Goal: Task Accomplishment & Management: Manage account settings

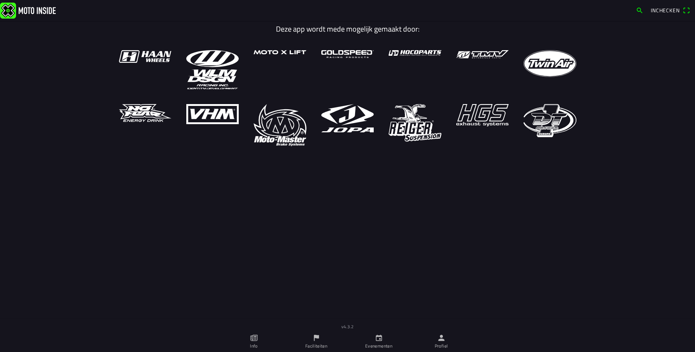
click at [443, 340] on icon "person" at bounding box center [441, 338] width 6 height 6
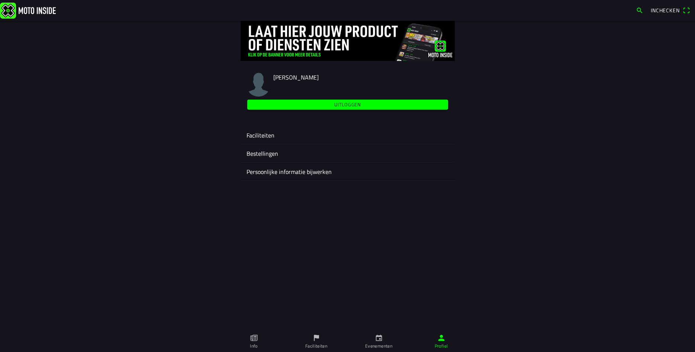
click at [268, 132] on ion-label "Faciliteiten" at bounding box center [348, 135] width 202 height 9
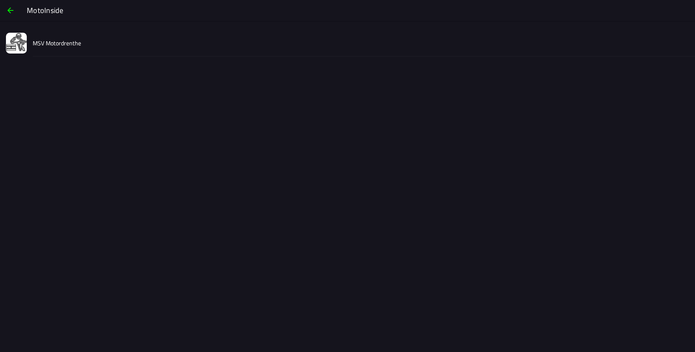
click at [0, 0] on slot "MSV Motordrenthe" at bounding box center [0, 0] width 0 height 0
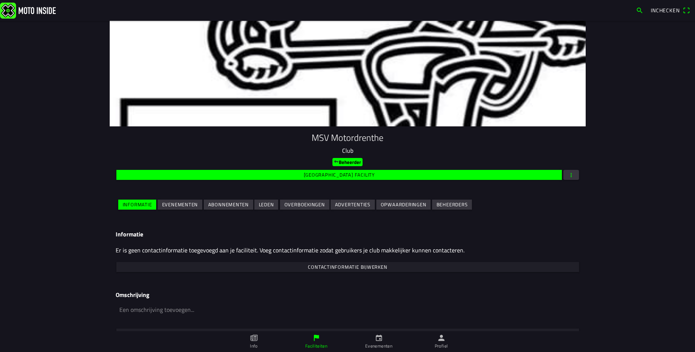
click at [575, 175] on button "button" at bounding box center [572, 175] width 16 height 10
click at [525, 198] on ion-backdrop at bounding box center [347, 176] width 695 height 352
click at [0, 0] on slot "Evenementen" at bounding box center [0, 0] width 0 height 0
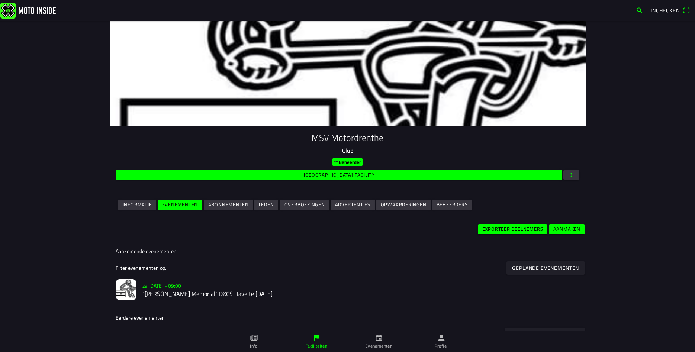
scroll to position [107, 0]
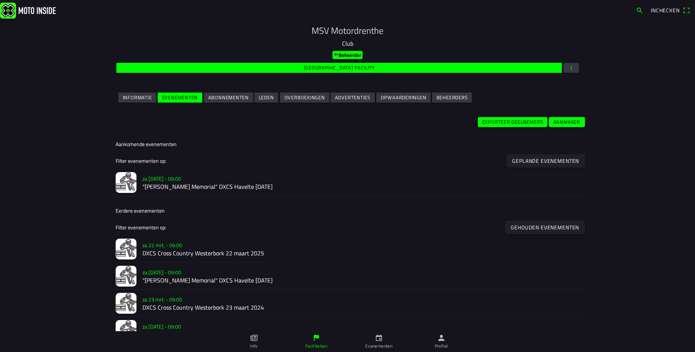
click at [225, 187] on h2 ""[PERSON_NAME] Memorial" DXCS Havelte [DATE]" at bounding box center [361, 187] width 438 height 7
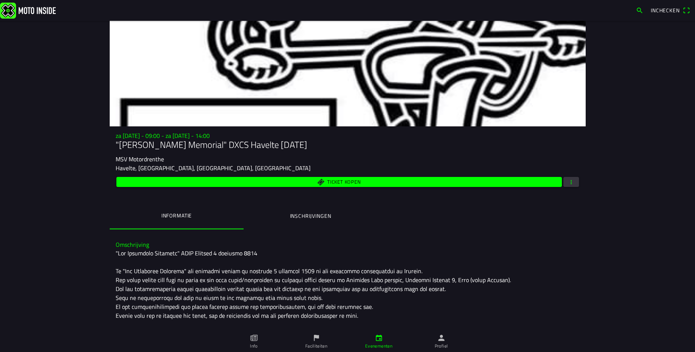
click at [573, 184] on span "button" at bounding box center [571, 182] width 7 height 10
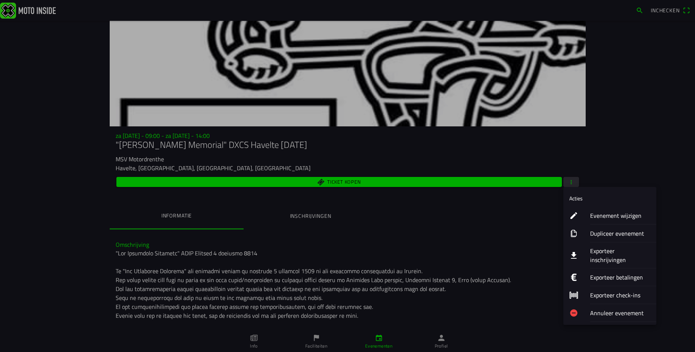
click at [609, 219] on ion-label "Evenement wijzigen" at bounding box center [620, 215] width 60 height 9
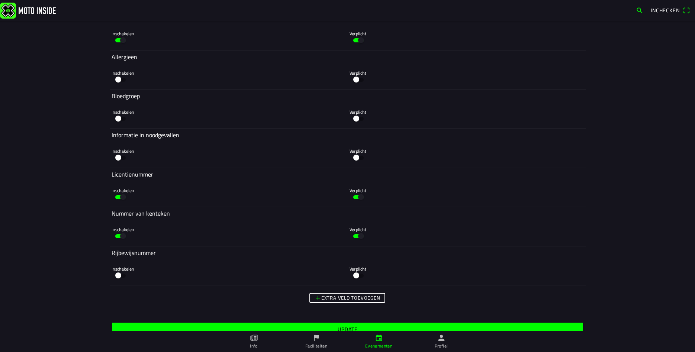
scroll to position [3009, 0]
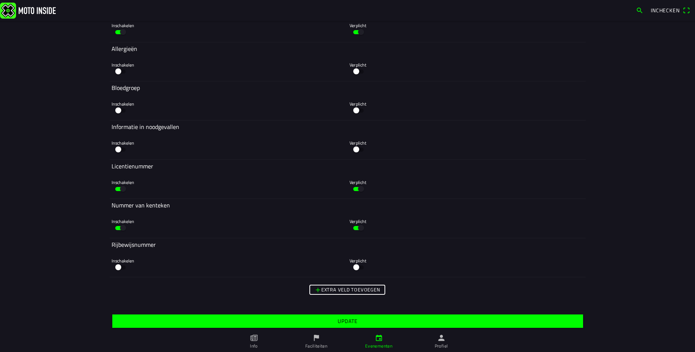
click at [0, 0] on slot "Extra veld toevoegen" at bounding box center [0, 0] width 0 height 0
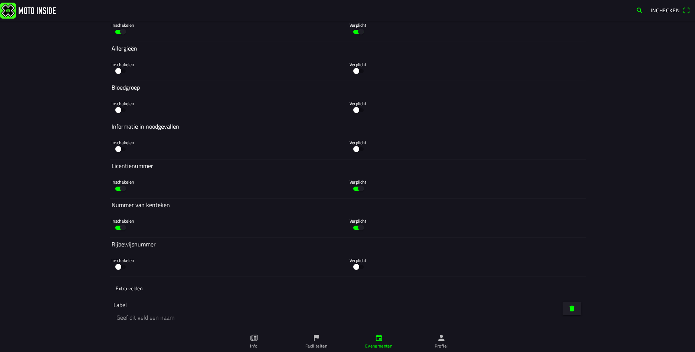
click at [125, 304] on ion-label "Label" at bounding box center [119, 305] width 13 height 9
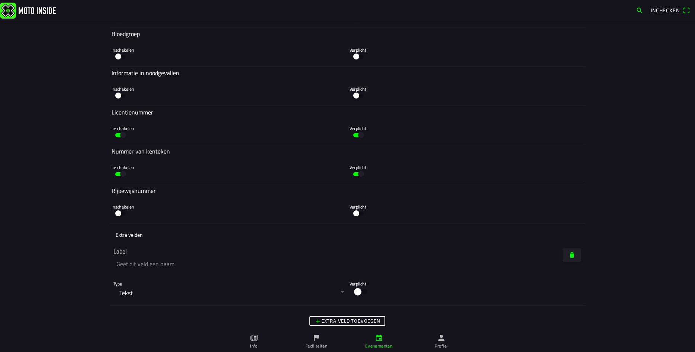
scroll to position [3094, 0]
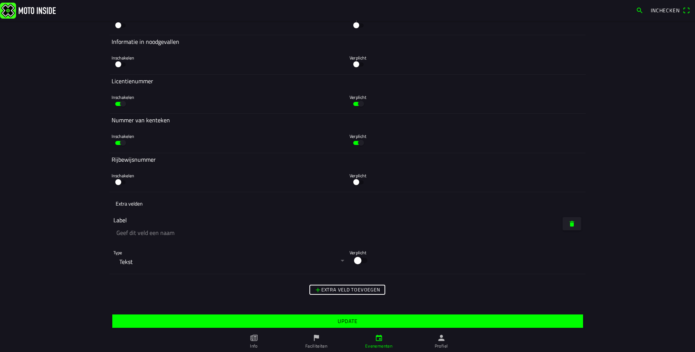
click at [141, 236] on input "text" at bounding box center [229, 233] width 233 height 16
click at [139, 233] on input "text" at bounding box center [229, 233] width 233 height 16
type input "Teamgenoot"
click at [342, 261] on button "button" at bounding box center [229, 262] width 233 height 17
click at [277, 205] on ion-backdrop at bounding box center [347, 176] width 695 height 352
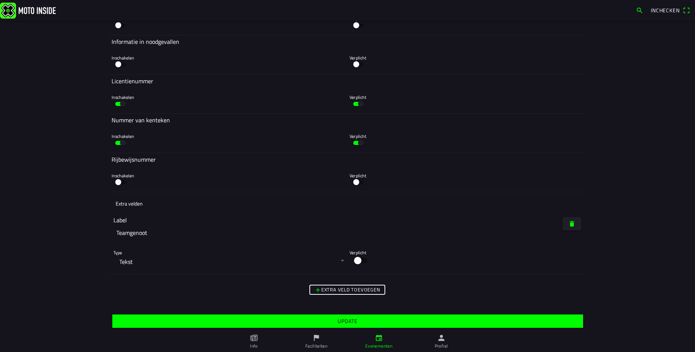
click at [245, 321] on span "Update" at bounding box center [347, 321] width 459 height 13
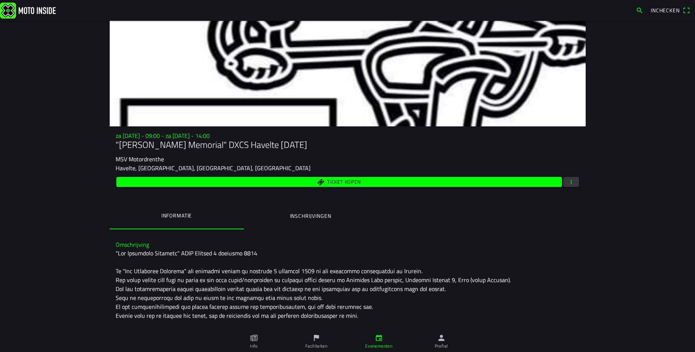
click at [577, 183] on button "button" at bounding box center [572, 182] width 16 height 10
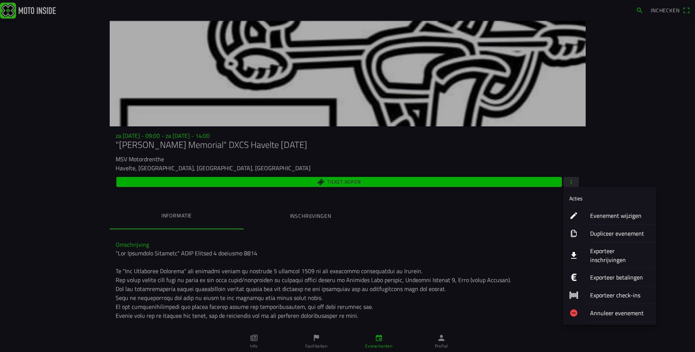
click at [607, 217] on ion-label "Evenement wijzigen" at bounding box center [620, 215] width 60 height 9
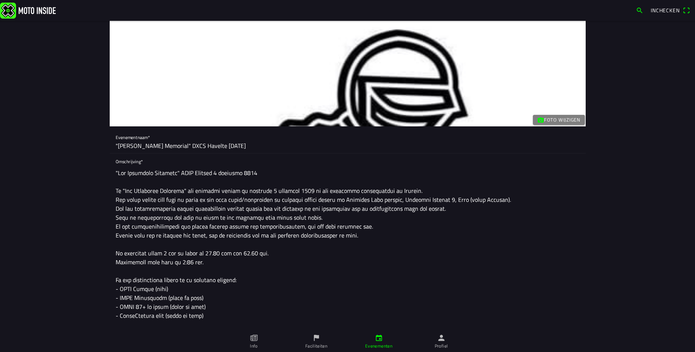
click at [28, 10] on img at bounding box center [28, 10] width 56 height 16
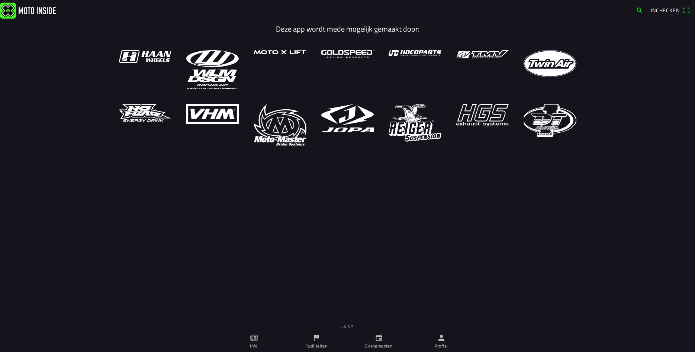
click at [378, 340] on icon "calendar" at bounding box center [379, 338] width 8 height 8
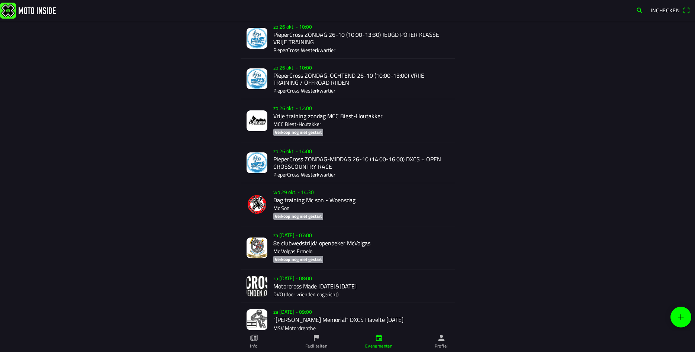
scroll to position [1158, 0]
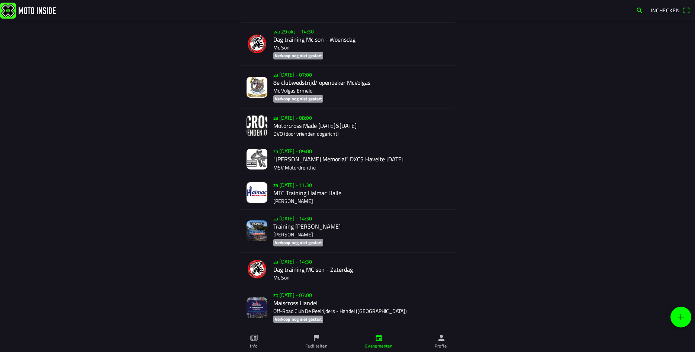
click at [297, 164] on div "[DATE] 09:00 "[PERSON_NAME] Memorial" DXCS Havelte [DATE] MSV Motordrenthe" at bounding box center [361, 158] width 176 height 33
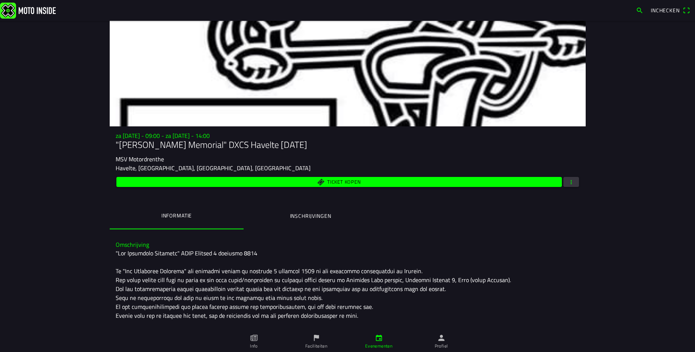
click at [305, 218] on ion-label "Inschrijvingen" at bounding box center [310, 216] width 41 height 8
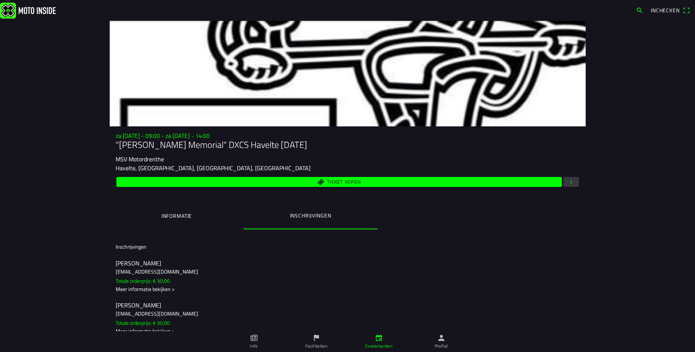
click at [285, 182] on span "Ticket kopen" at bounding box center [339, 182] width 437 height 10
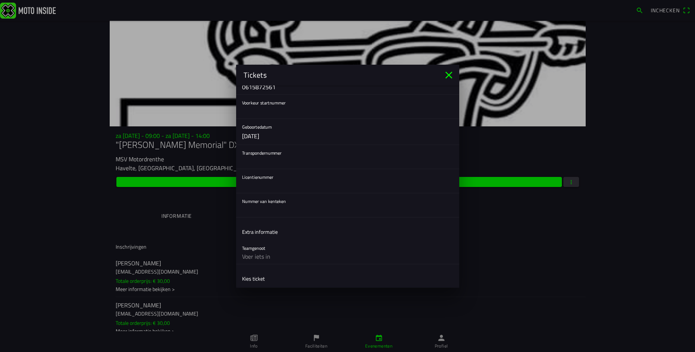
scroll to position [161, 0]
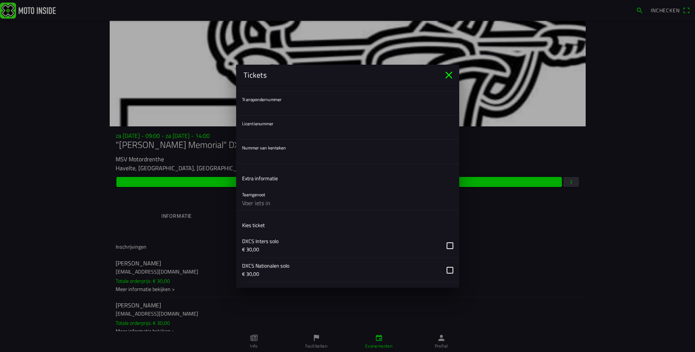
click at [450, 75] on icon "close" at bounding box center [448, 74] width 7 height 7
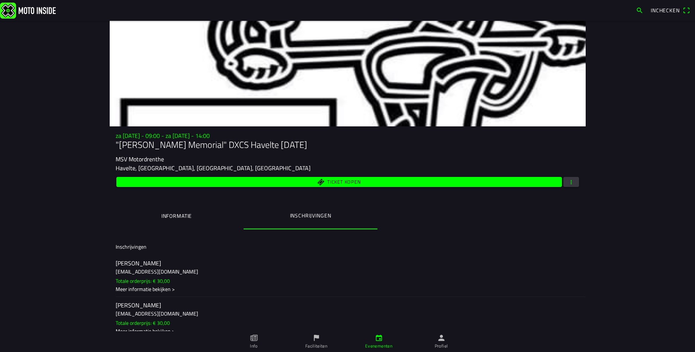
click at [573, 181] on span "button" at bounding box center [571, 182] width 7 height 10
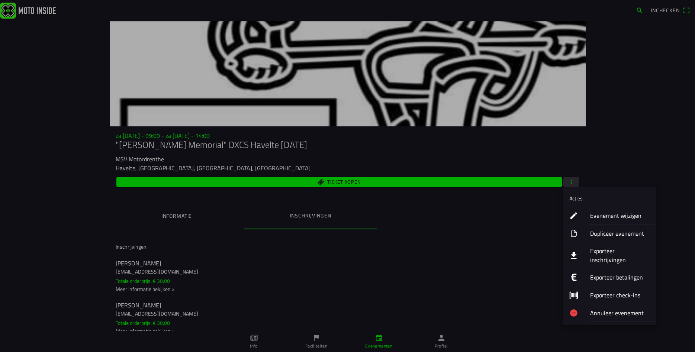
click at [624, 214] on ion-label "Evenement wijzigen" at bounding box center [620, 215] width 60 height 9
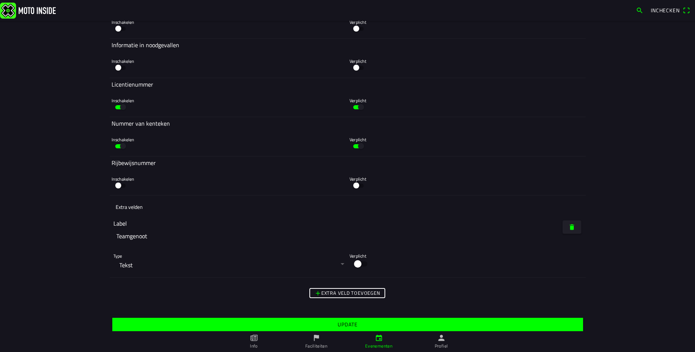
scroll to position [3094, 0]
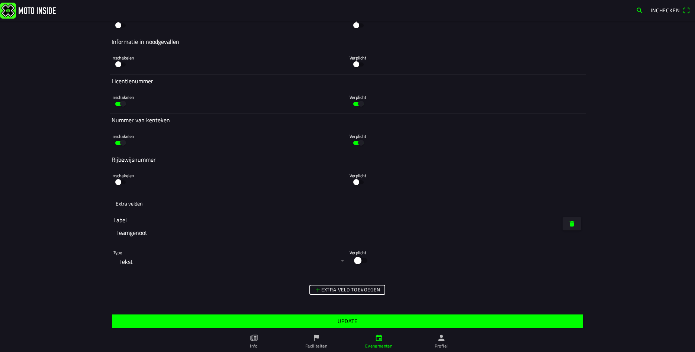
click at [116, 234] on input "Teamgenoot" at bounding box center [229, 233] width 233 height 16
type input "Naam Teamgenoot"
click at [0, 0] on slot "Update" at bounding box center [0, 0] width 0 height 0
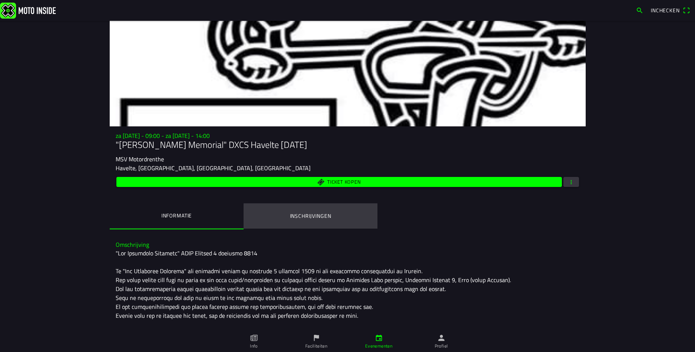
click at [319, 220] on ion-label "Inschrijvingen" at bounding box center [310, 216] width 41 height 8
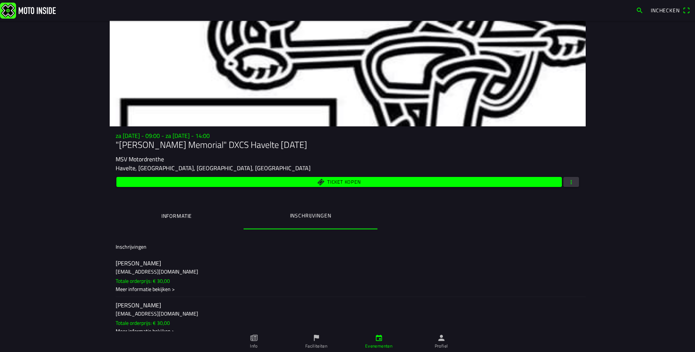
scroll to position [53, 0]
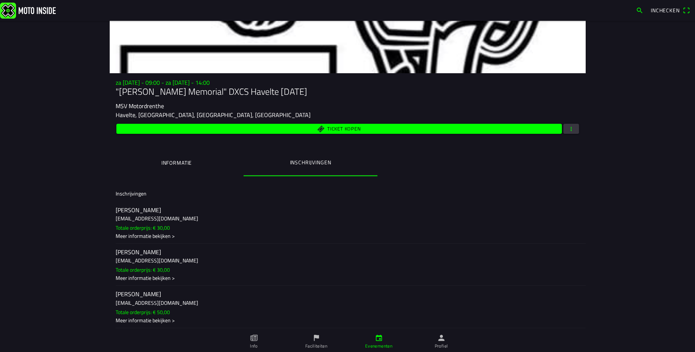
click at [131, 298] on h2 "[PERSON_NAME]" at bounding box center [348, 294] width 464 height 7
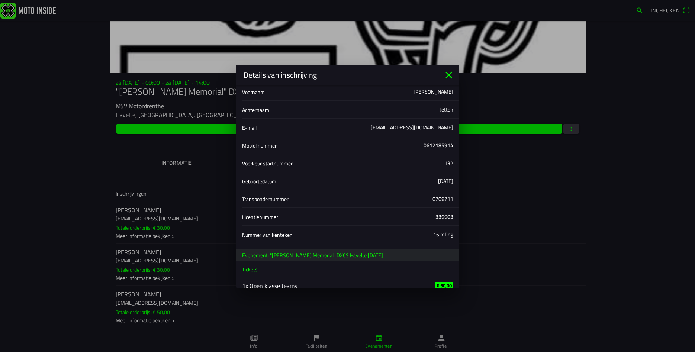
scroll to position [33, 0]
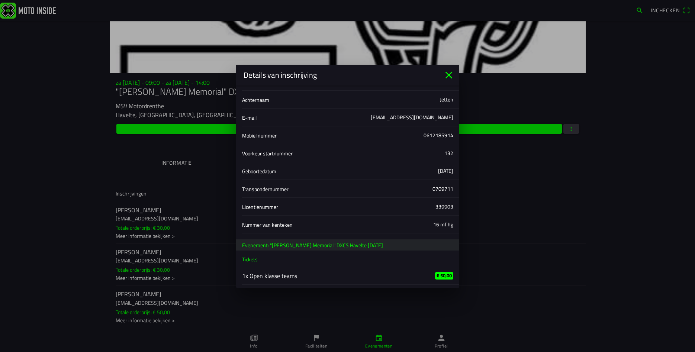
click at [450, 76] on icon "close" at bounding box center [448, 74] width 7 height 7
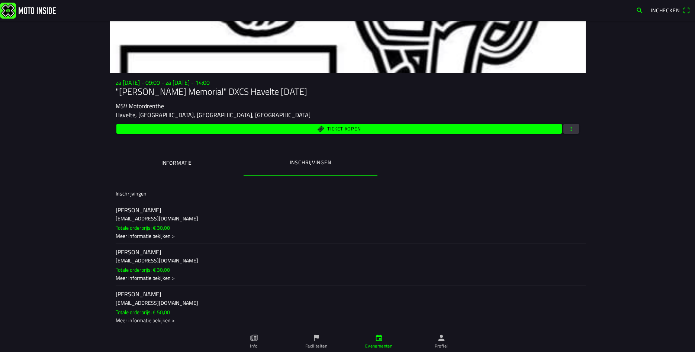
click at [316, 130] on span "Ticket kopen" at bounding box center [339, 129] width 437 height 10
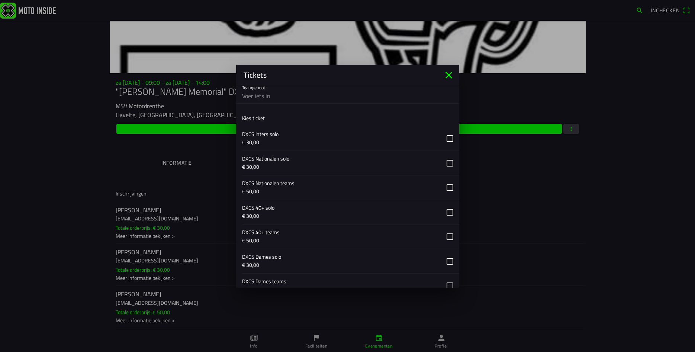
scroll to position [214, 0]
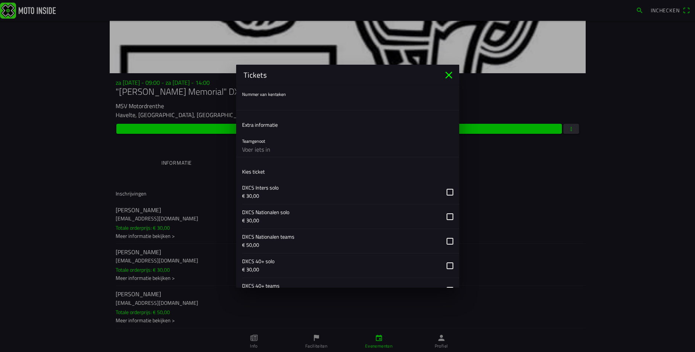
click at [450, 76] on icon "close" at bounding box center [448, 74] width 7 height 7
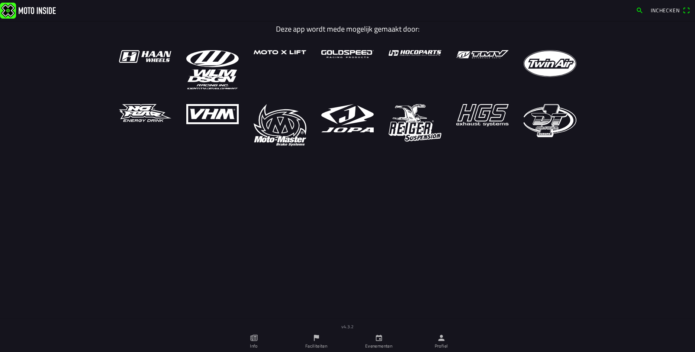
click at [377, 341] on icon "calendar" at bounding box center [379, 338] width 6 height 6
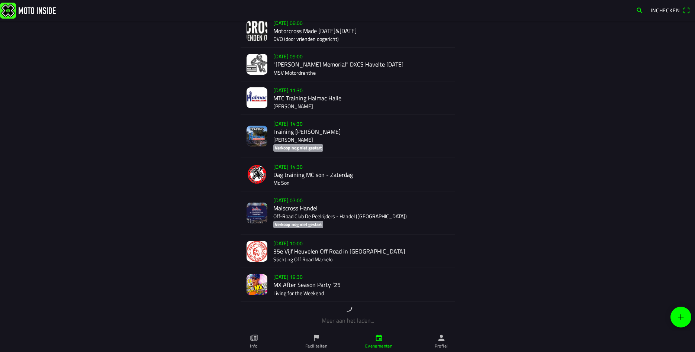
scroll to position [1261, 0]
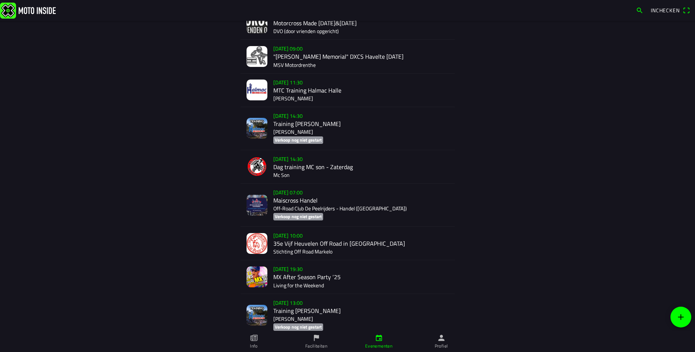
click at [302, 54] on div "[DATE] 09:00 "[PERSON_NAME] Memorial" DXCS Havelte [DATE] MSV Motordrenthe" at bounding box center [361, 56] width 176 height 33
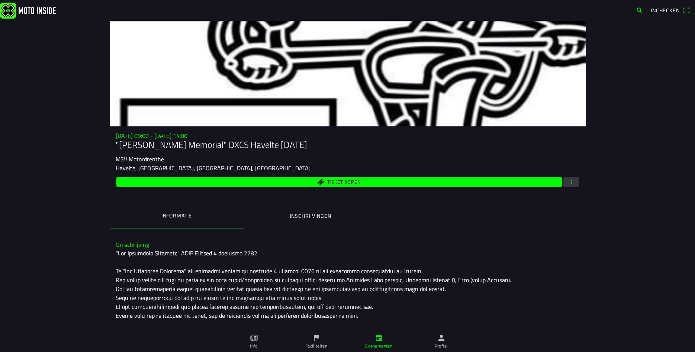
click at [305, 179] on span "Ticket kopen" at bounding box center [339, 182] width 437 height 10
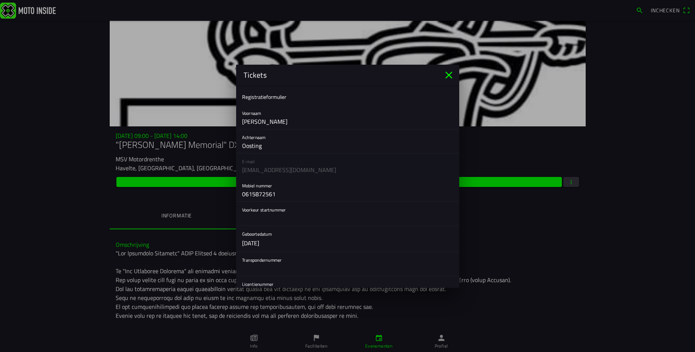
click at [447, 76] on icon "close" at bounding box center [449, 75] width 12 height 12
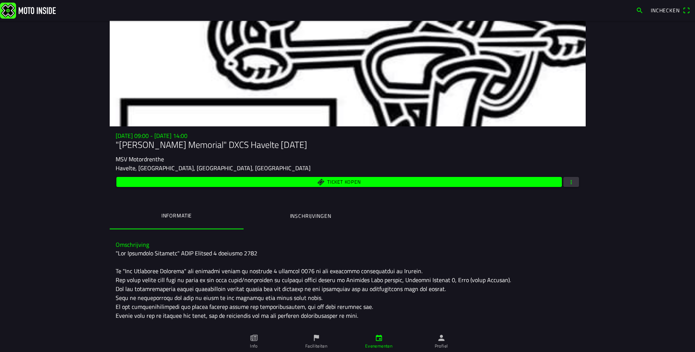
click at [575, 182] on button "button" at bounding box center [572, 182] width 16 height 10
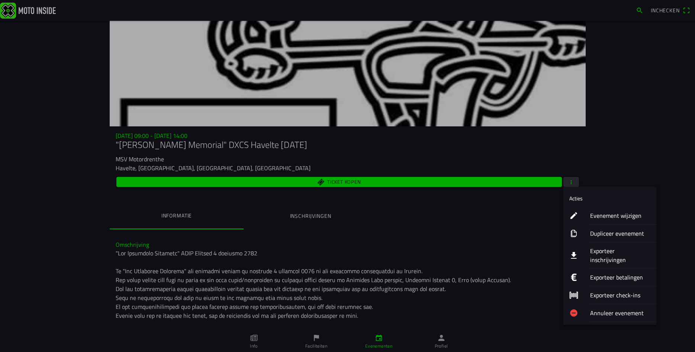
click at [599, 216] on ion-label "Evenement wijzigen" at bounding box center [620, 215] width 60 height 9
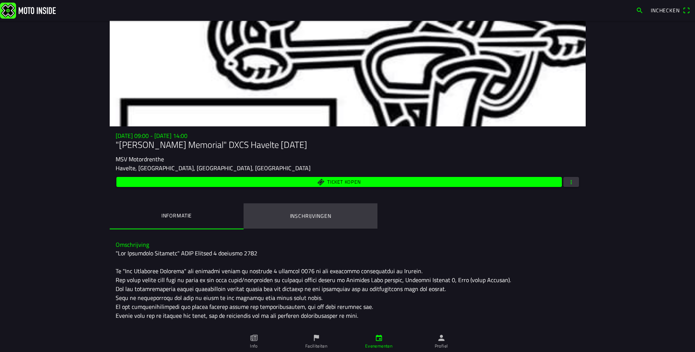
click at [294, 215] on ion-label "Inschrijvingen" at bounding box center [310, 216] width 41 height 8
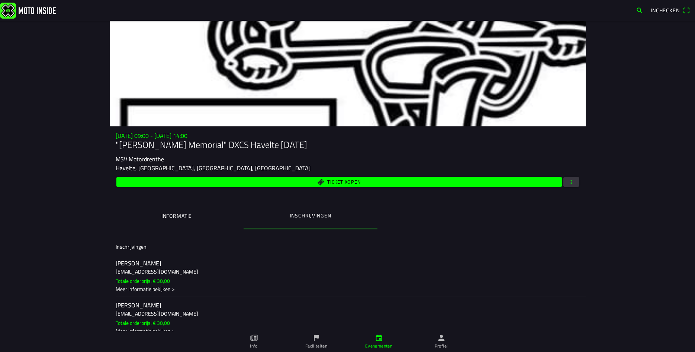
scroll to position [53, 0]
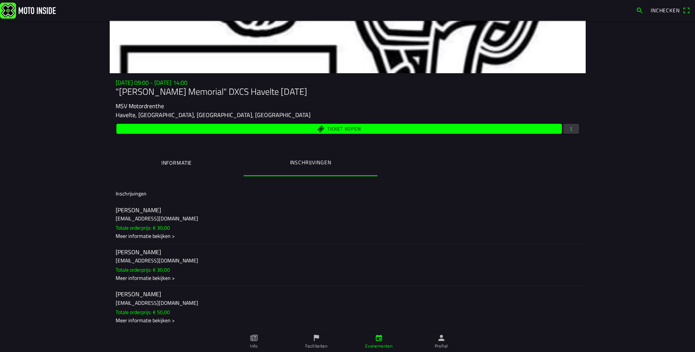
click at [137, 300] on h3 "[EMAIL_ADDRESS][DOMAIN_NAME]" at bounding box center [348, 303] width 464 height 8
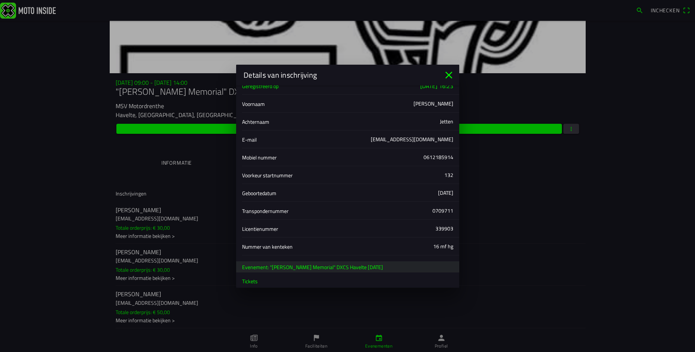
scroll to position [0, 0]
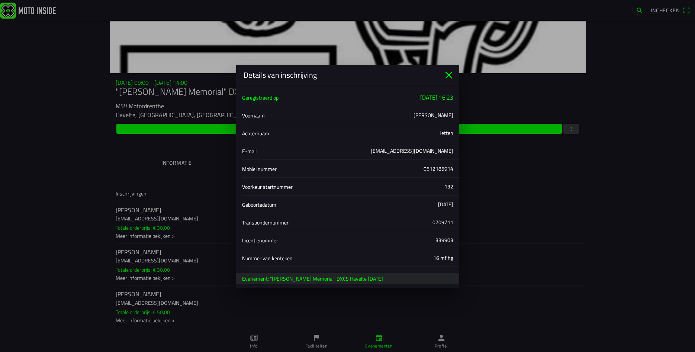
click at [446, 74] on icon "close" at bounding box center [449, 75] width 12 height 12
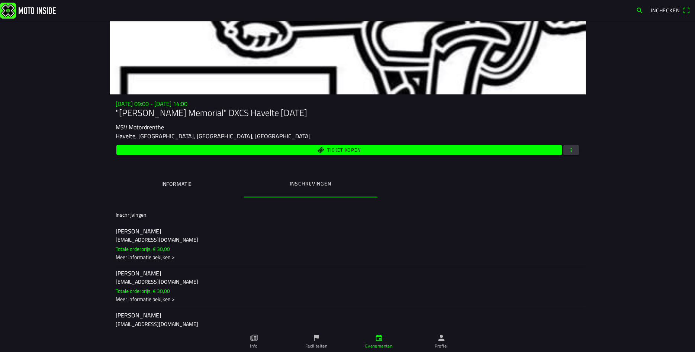
scroll to position [53, 0]
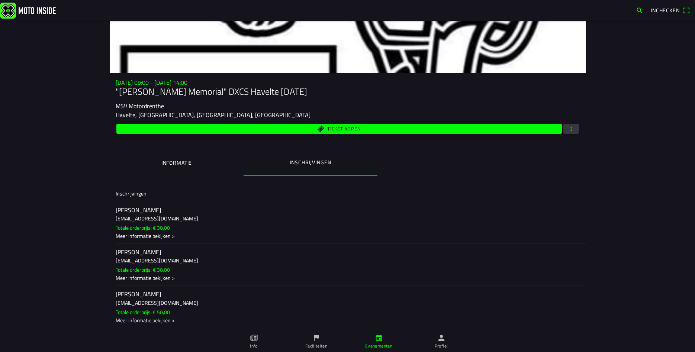
click at [363, 129] on span "Ticket kopen" at bounding box center [339, 129] width 437 height 10
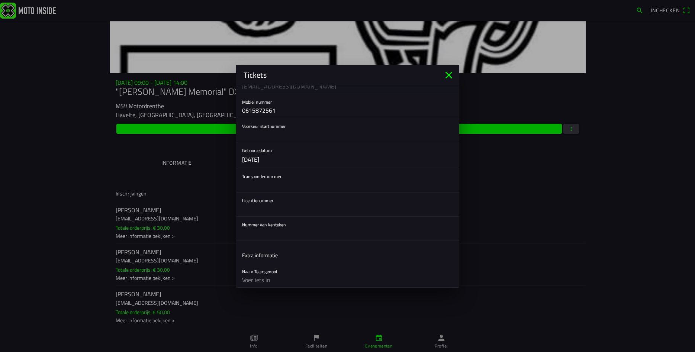
scroll to position [107, 0]
click at [449, 76] on icon "close" at bounding box center [448, 74] width 7 height 7
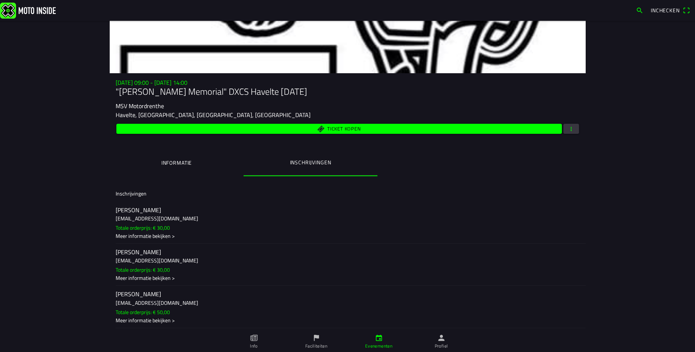
click at [573, 130] on span "button" at bounding box center [571, 129] width 7 height 10
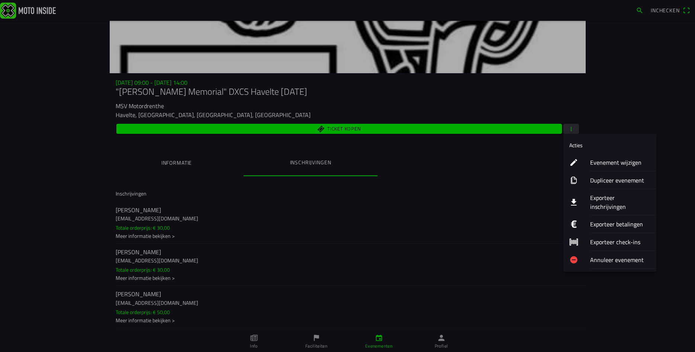
click at [618, 163] on ion-label "Evenement wijzigen" at bounding box center [620, 162] width 60 height 9
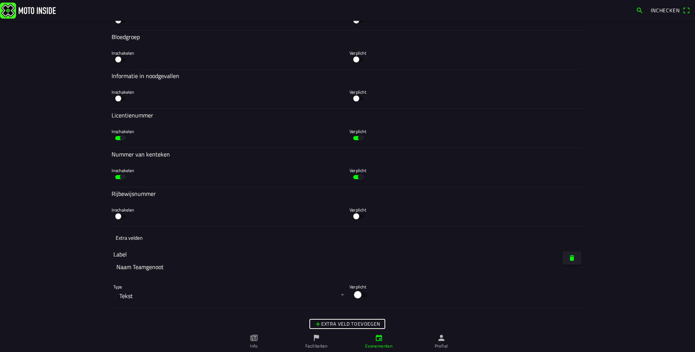
scroll to position [3094, 0]
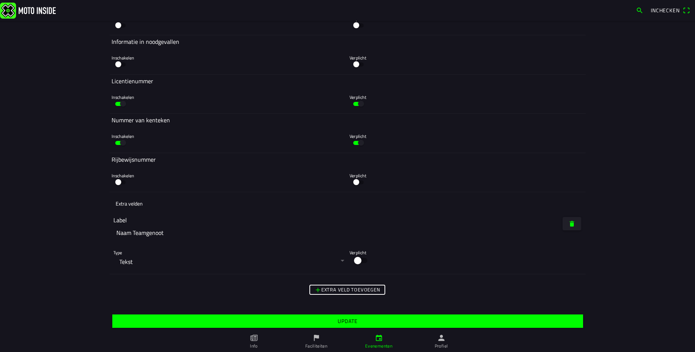
click at [176, 233] on input "Naam Teamgenoot" at bounding box center [229, 233] width 233 height 16
click at [164, 233] on input "Naam Teamgenoot ( alleen bij Team Tickets)" at bounding box center [229, 233] width 233 height 16
type input "Naam Teamgenoot ( alleen bij Team Tickets)"
click at [62, 211] on main "Foto wijzigen Evenementnaam* "[PERSON_NAME] Memorial" DXCS Havelte [DATE] Omsch…" at bounding box center [347, 186] width 695 height 331
click at [343, 260] on button "button" at bounding box center [229, 262] width 233 height 17
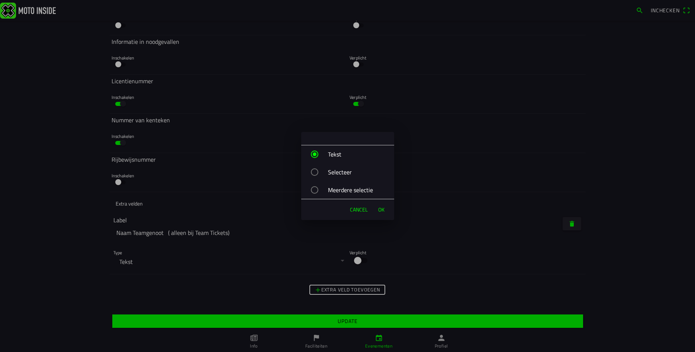
click at [382, 210] on span "OK" at bounding box center [381, 209] width 6 height 7
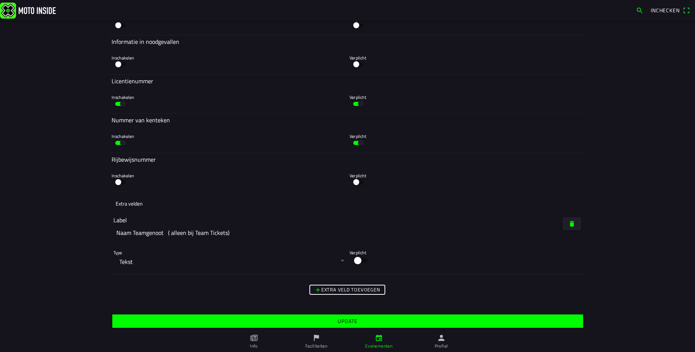
click at [362, 320] on span "Update" at bounding box center [347, 321] width 459 height 13
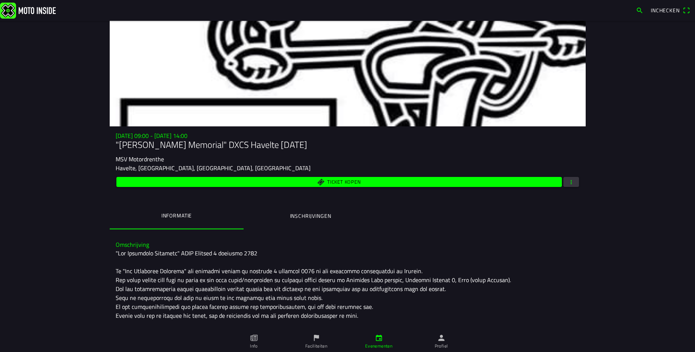
click at [351, 181] on span "Ticket kopen" at bounding box center [343, 182] width 33 height 5
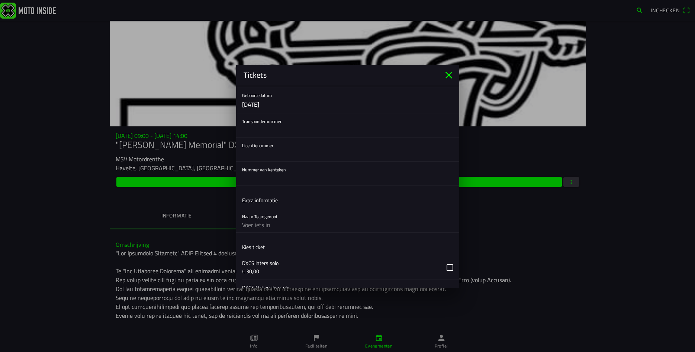
scroll to position [123, 0]
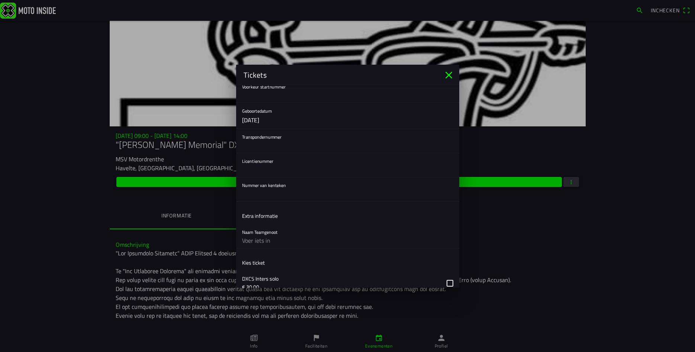
click at [452, 74] on icon "close" at bounding box center [449, 75] width 12 height 12
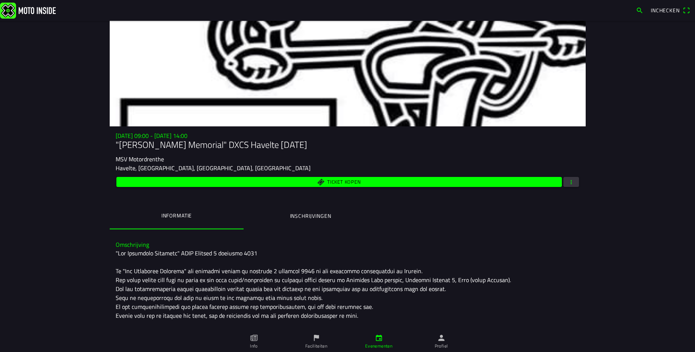
click at [329, 181] on span "Ticket kopen" at bounding box center [343, 182] width 33 height 5
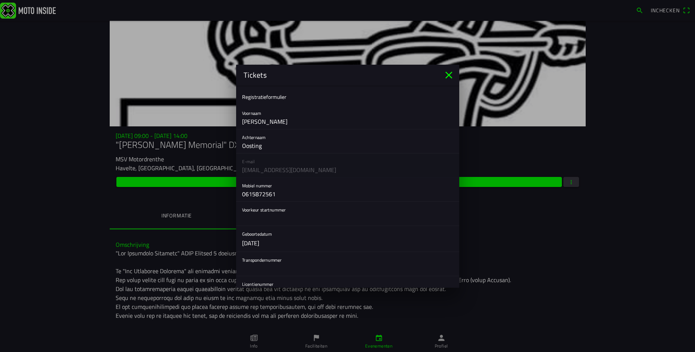
click at [450, 78] on icon "close" at bounding box center [449, 75] width 12 height 12
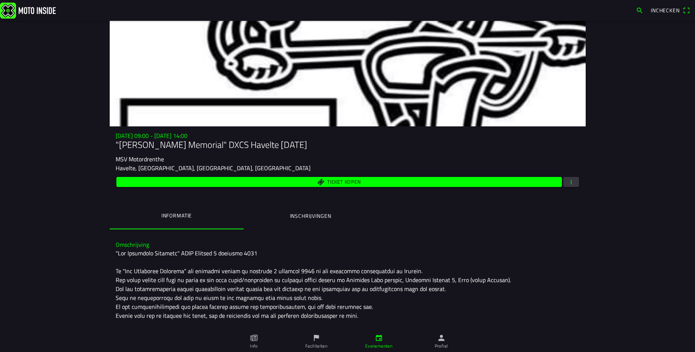
click at [329, 217] on ion-label "Inschrijvingen" at bounding box center [310, 216] width 41 height 8
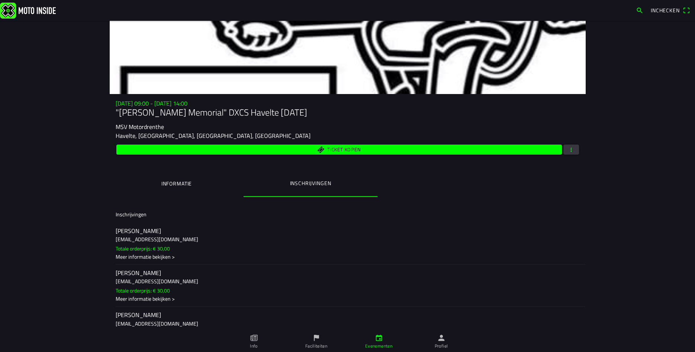
scroll to position [53, 0]
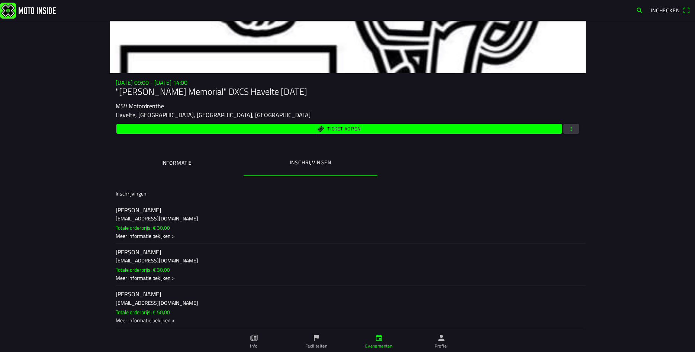
click at [0, 0] on slot "Totale orderprijs: € 50,00" at bounding box center [0, 0] width 0 height 0
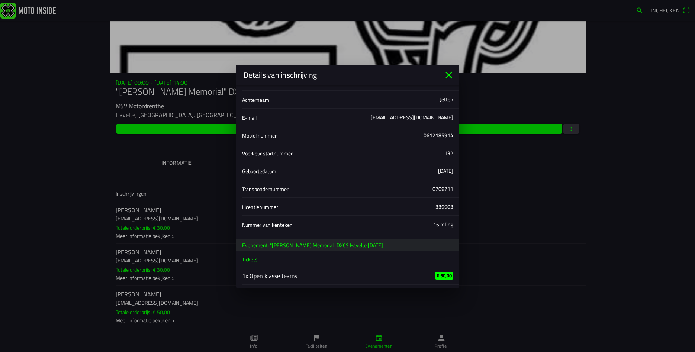
scroll to position [0, 0]
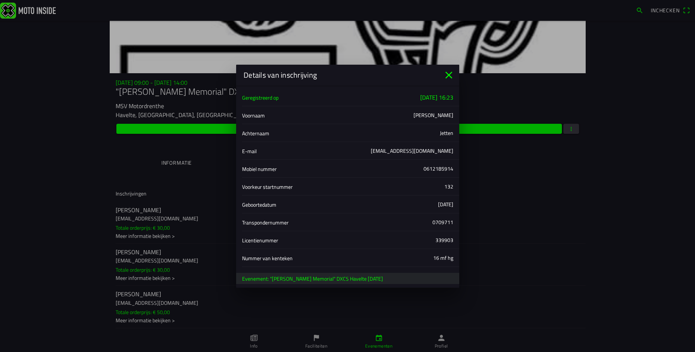
click at [448, 77] on icon "close" at bounding box center [448, 74] width 7 height 7
